Goal: Task Accomplishment & Management: Use online tool/utility

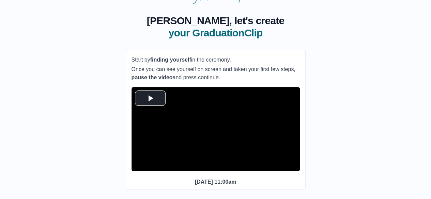
scroll to position [30, 0]
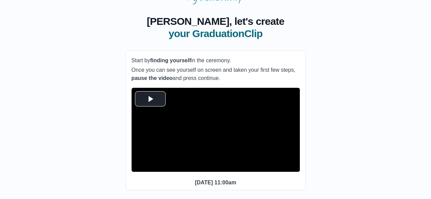
click at [37, 116] on div "**********" at bounding box center [215, 110] width 409 height 213
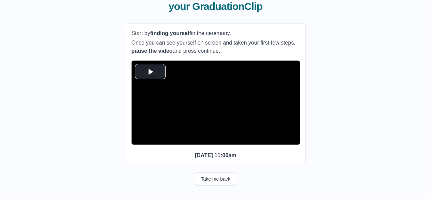
scroll to position [71, 0]
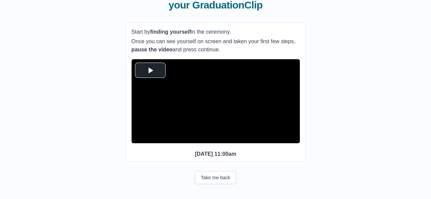
drag, startPoint x: 163, startPoint y: 92, endPoint x: 58, endPoint y: 78, distance: 105.4
click at [58, 78] on div "**********" at bounding box center [215, 82] width 409 height 213
drag, startPoint x: 172, startPoint y: 94, endPoint x: 81, endPoint y: 122, distance: 94.6
click at [81, 122] on div "**********" at bounding box center [215, 82] width 409 height 213
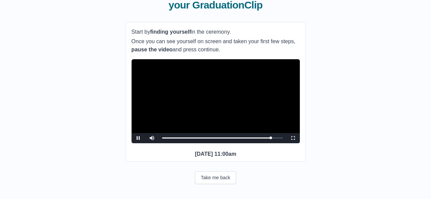
click at [180, 80] on video "Video Player" at bounding box center [215, 101] width 168 height 84
click at [293, 138] on span "Video Player" at bounding box center [293, 138] width 0 height 0
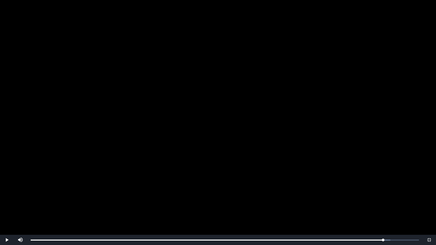
click at [273, 105] on video "Video Player" at bounding box center [218, 122] width 436 height 245
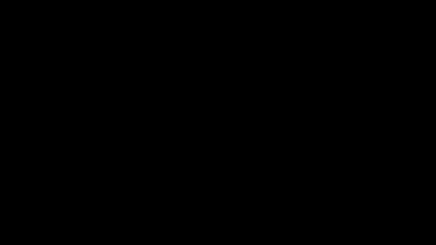
drag, startPoint x: 273, startPoint y: 105, endPoint x: 231, endPoint y: 153, distance: 64.2
click at [231, 153] on video "Video Player" at bounding box center [218, 122] width 436 height 245
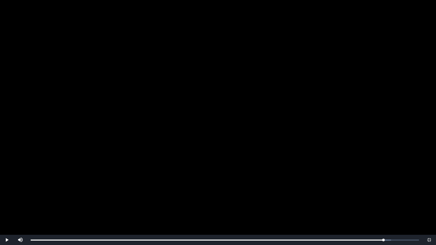
click at [231, 153] on video "Video Player" at bounding box center [218, 122] width 436 height 245
drag, startPoint x: 231, startPoint y: 153, endPoint x: 191, endPoint y: 111, distance: 57.1
click at [191, 111] on video "Video Player" at bounding box center [218, 122] width 436 height 245
click at [429, 199] on span "Video Player" at bounding box center [429, 240] width 0 height 0
